Goal: Navigation & Orientation: Find specific page/section

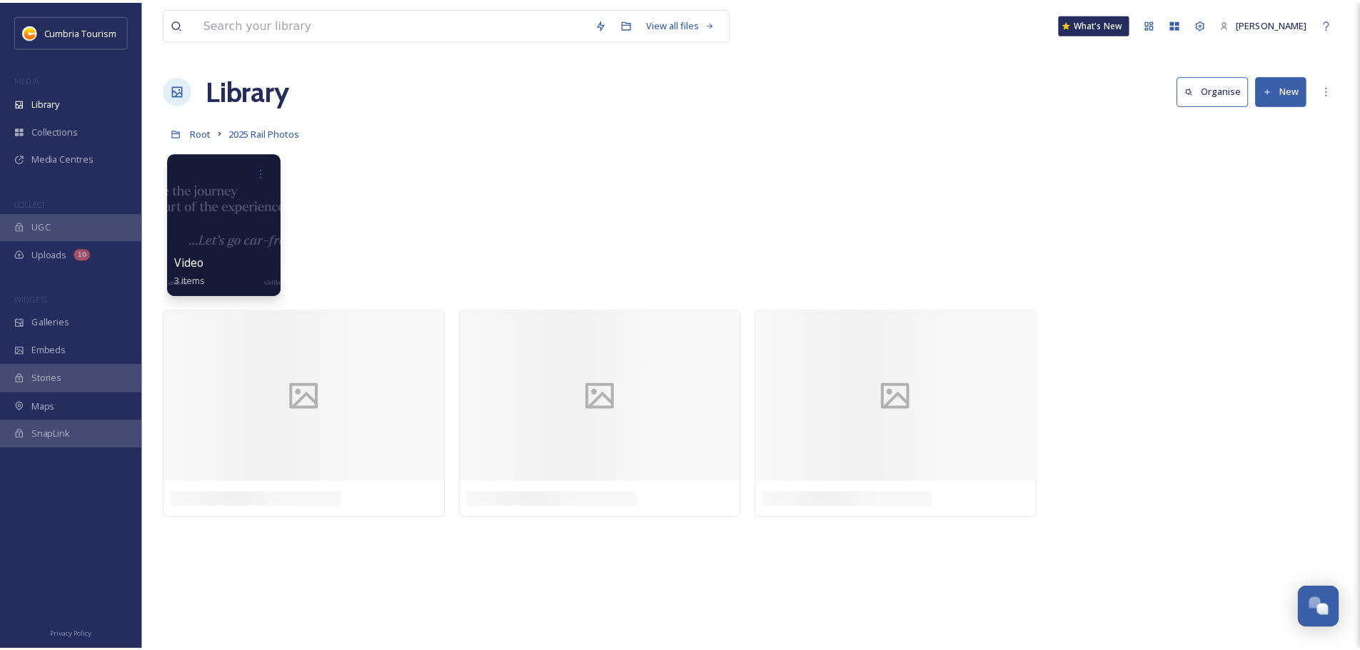
scroll to position [5597, 0]
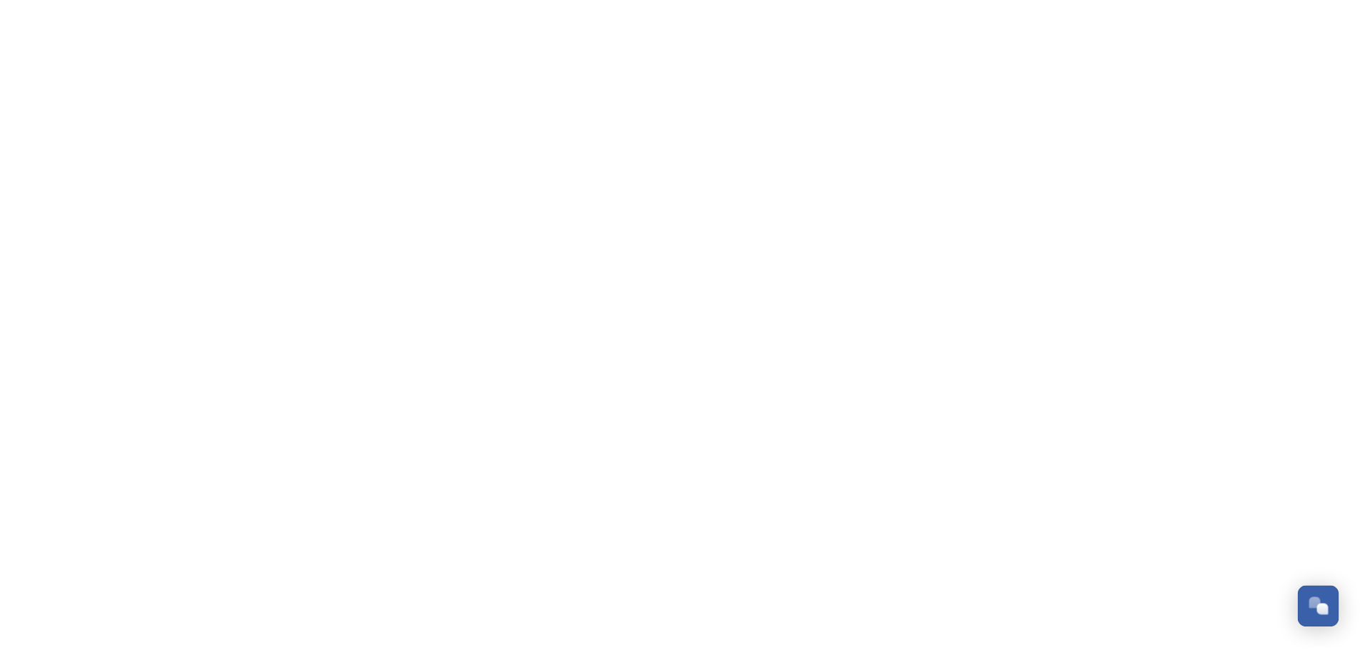
scroll to position [5597, 0]
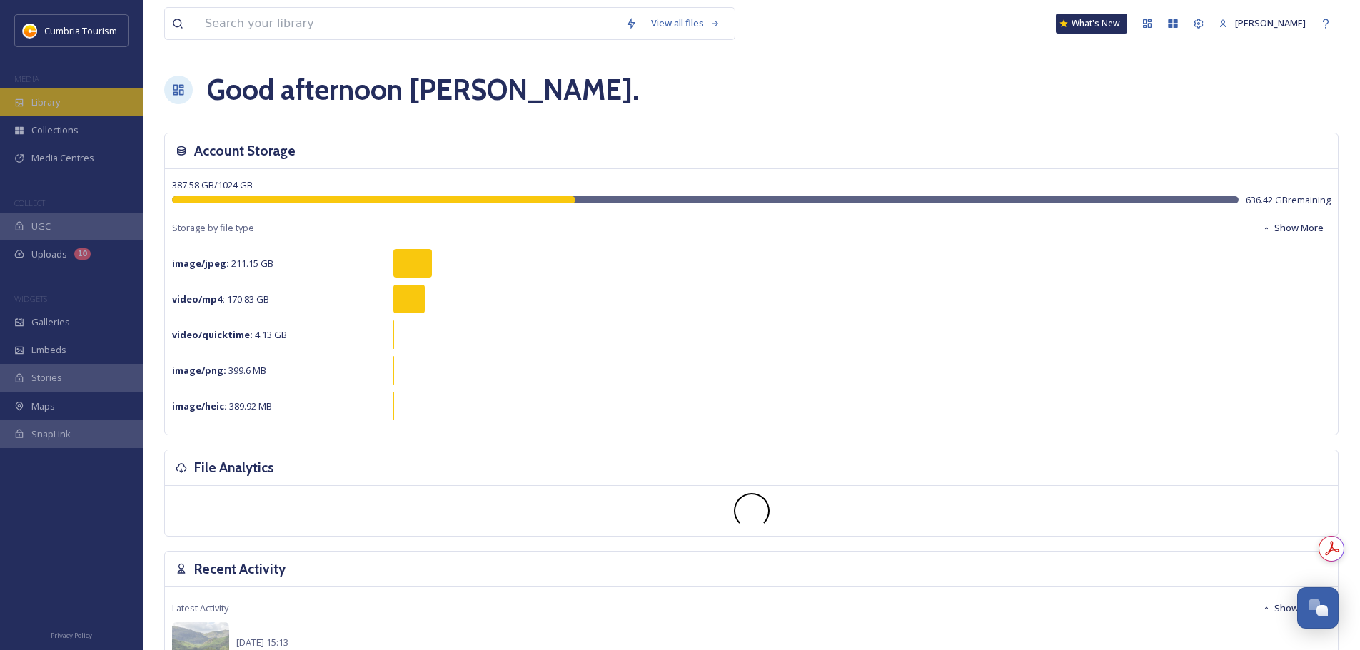
click at [87, 97] on div "Library" at bounding box center [71, 103] width 143 height 28
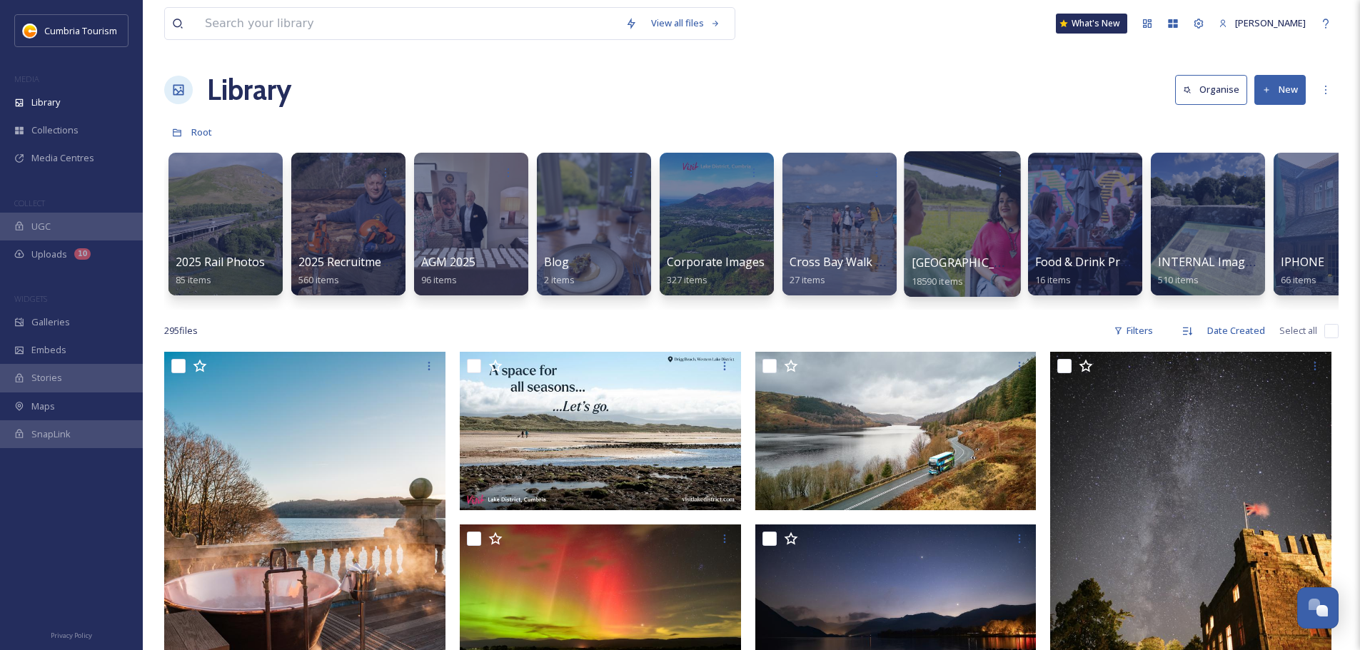
click at [959, 261] on span "[GEOGRAPHIC_DATA]" at bounding box center [969, 263] width 117 height 16
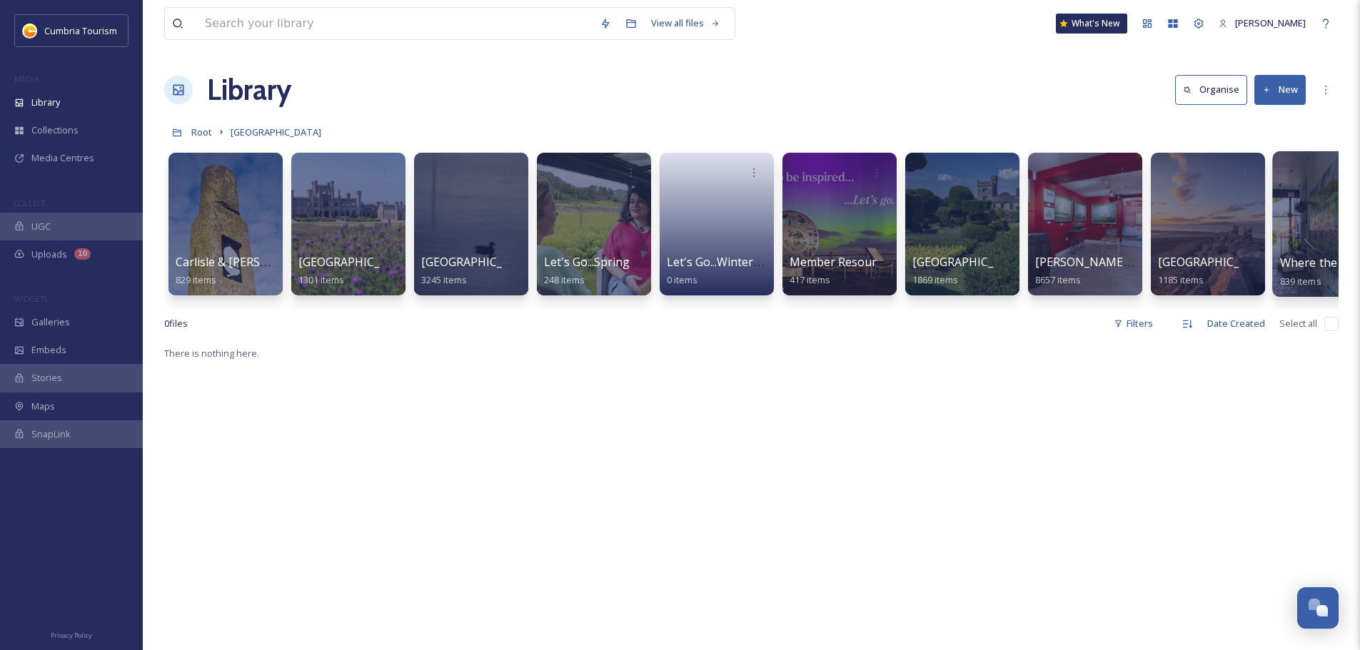
click at [1334, 271] on div "Where the Lakes Meets the Dales 839 items" at bounding box center [1331, 272] width 102 height 36
click at [1320, 263] on span "Where the Lakes Meets the Dales" at bounding box center [1372, 263] width 184 height 16
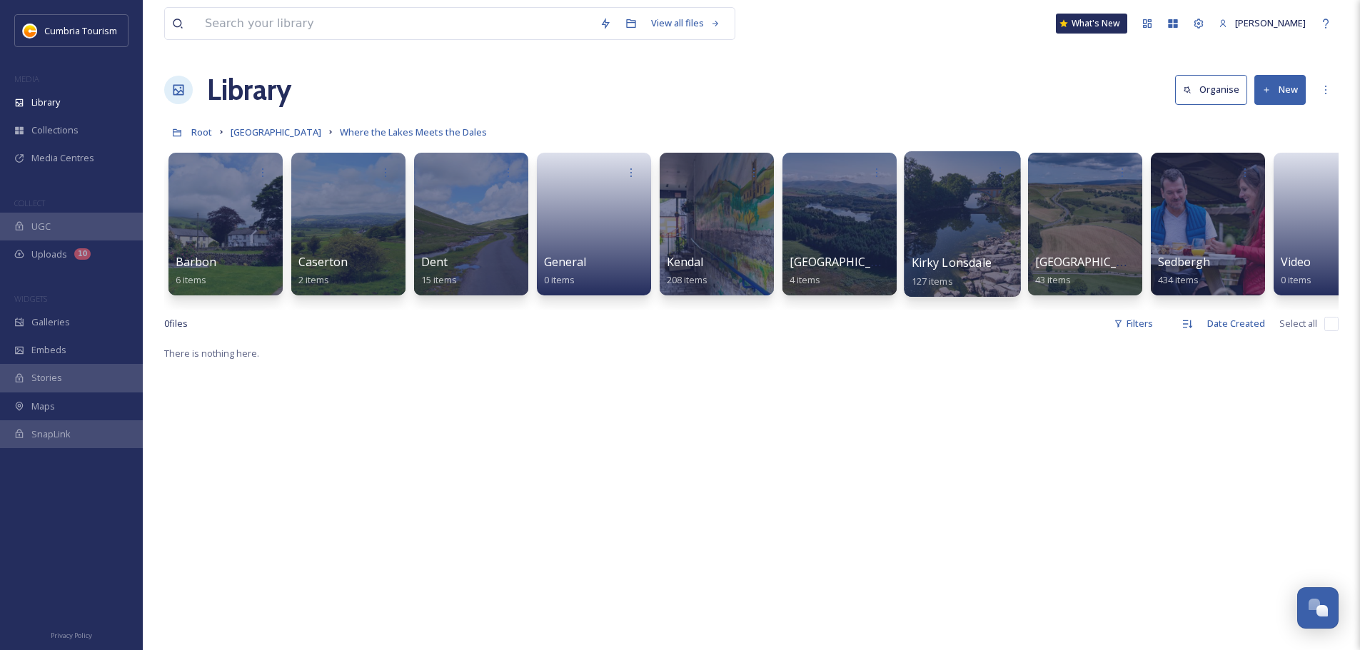
click at [989, 266] on span "Kirky Lonsdale" at bounding box center [951, 263] width 80 height 16
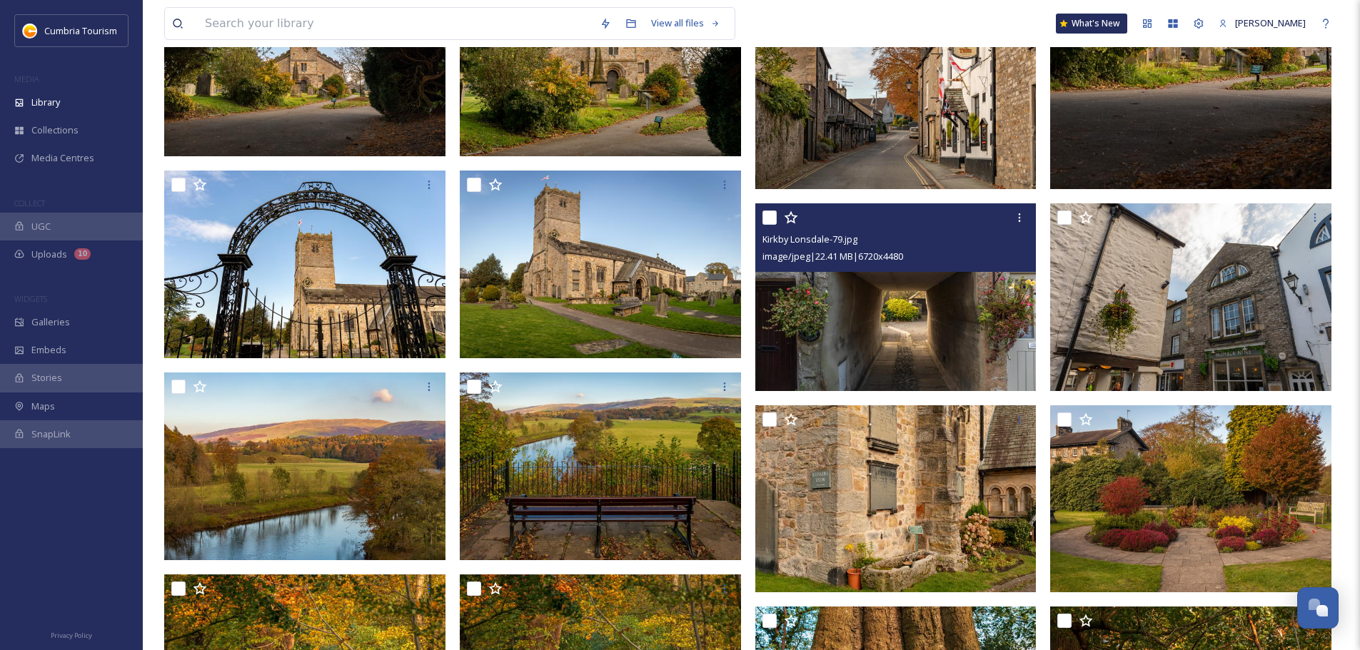
scroll to position [1642, 0]
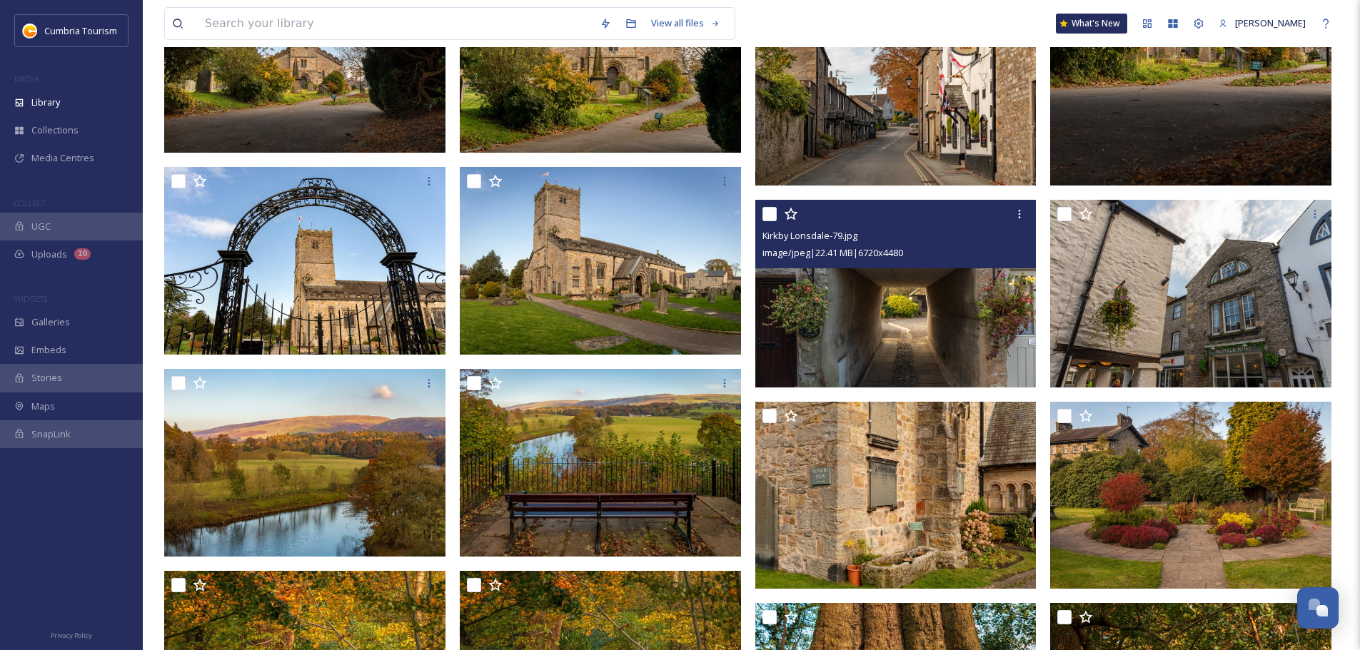
click at [909, 323] on img at bounding box center [895, 294] width 281 height 188
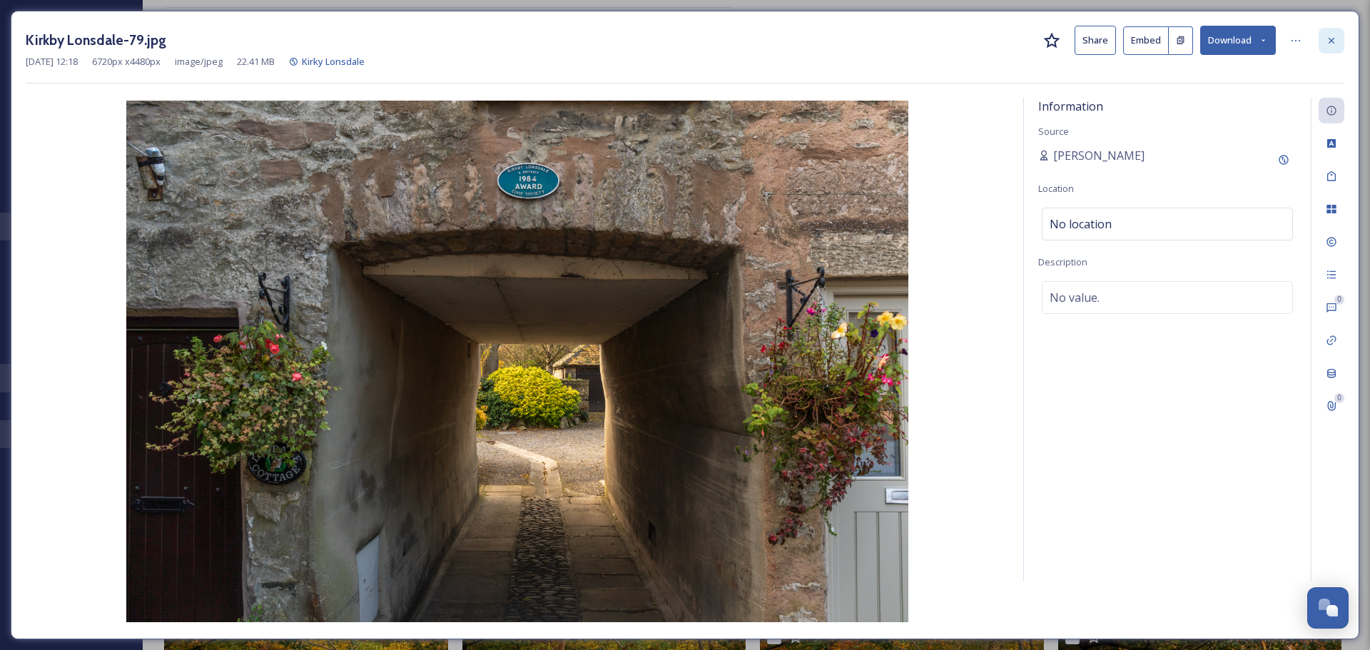
click at [1333, 40] on icon at bounding box center [1332, 40] width 6 height 6
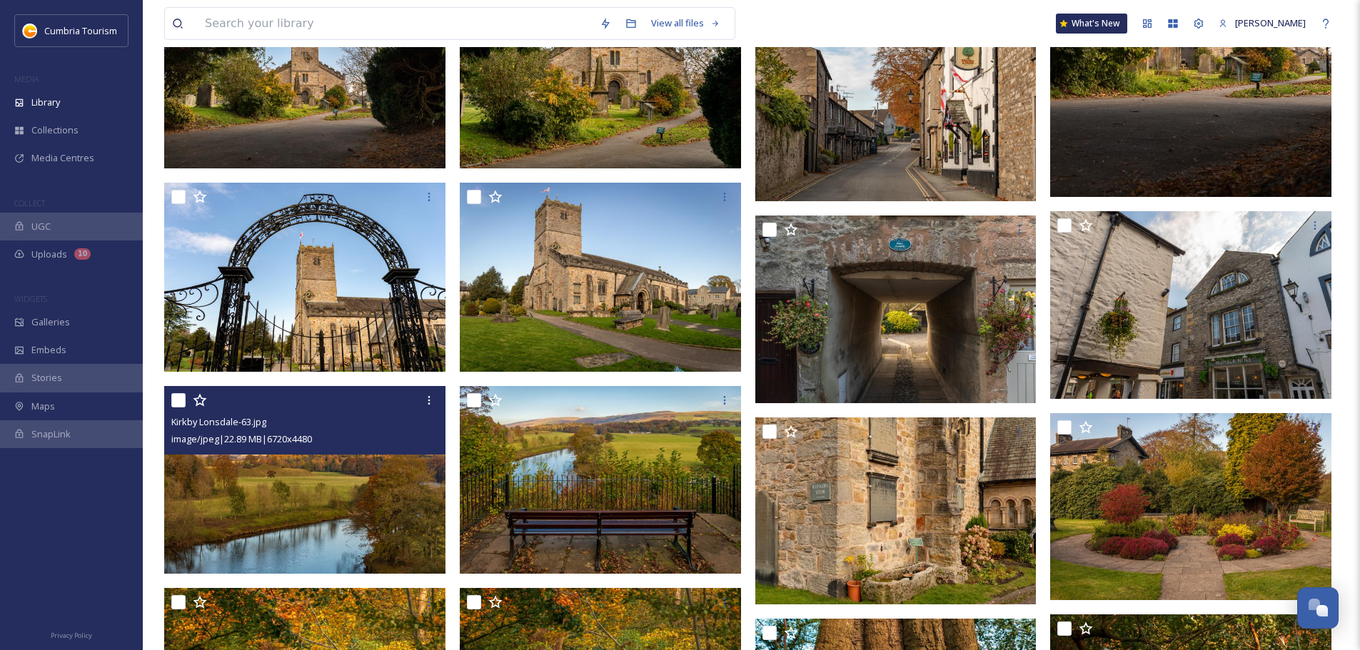
click at [316, 555] on img at bounding box center [304, 480] width 281 height 188
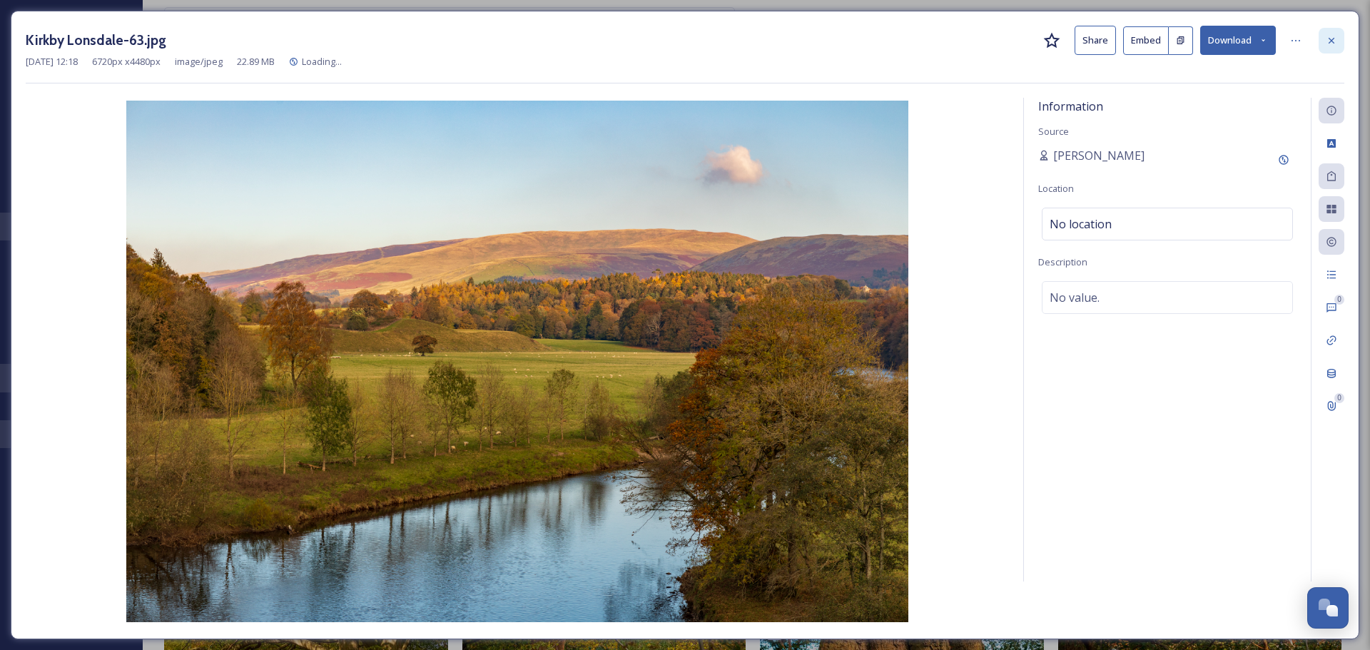
click at [1335, 30] on div at bounding box center [1332, 41] width 26 height 26
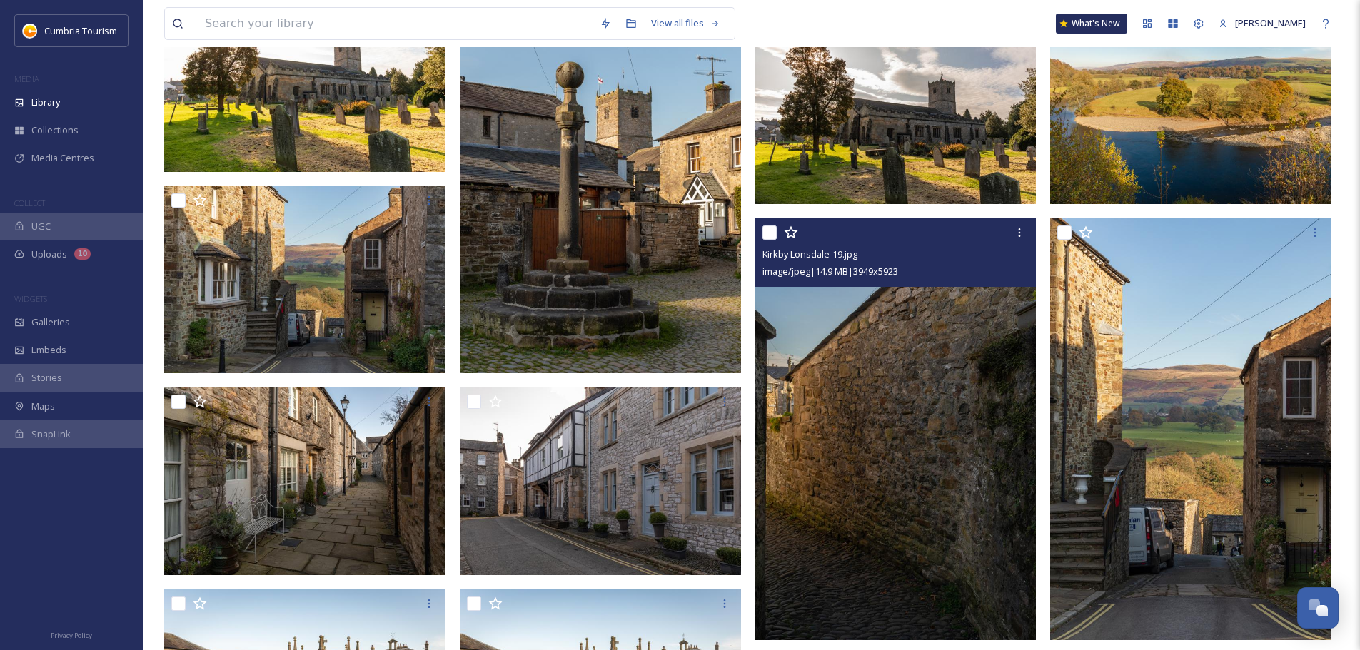
scroll to position [3069, 0]
